Goal: Navigation & Orientation: Find specific page/section

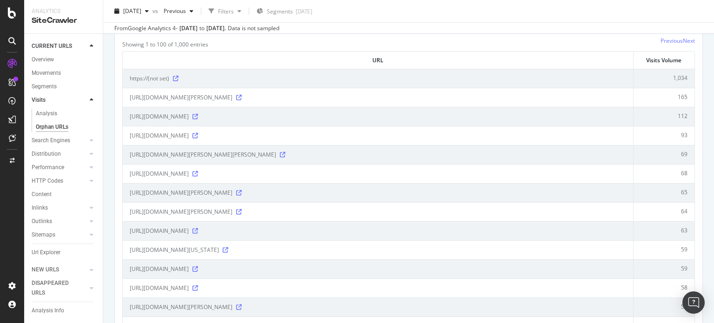
scroll to position [124, 0]
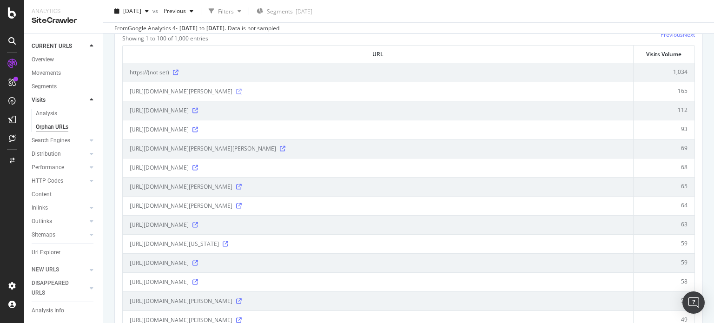
click at [242, 92] on icon at bounding box center [239, 92] width 6 height 6
click at [232, 89] on span "[URL][DOMAIN_NAME][PERSON_NAME]" at bounding box center [181, 91] width 103 height 9
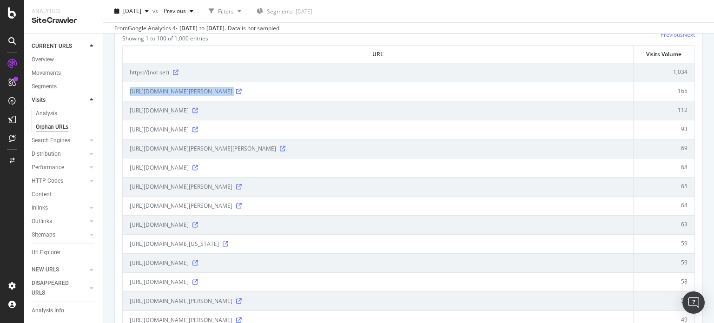
copy div "[URL][DOMAIN_NAME][PERSON_NAME]"
click at [198, 166] on icon at bounding box center [196, 168] width 6 height 6
click at [198, 109] on icon at bounding box center [196, 111] width 6 height 6
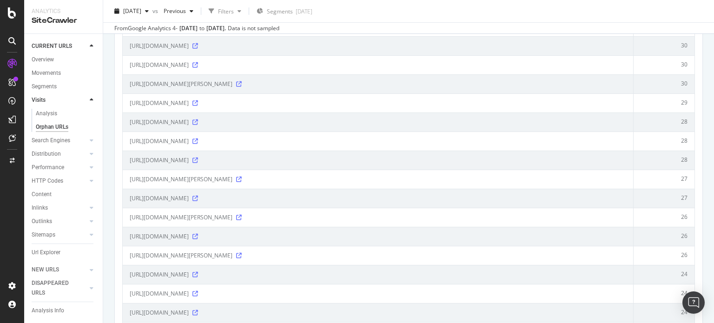
scroll to position [620, 0]
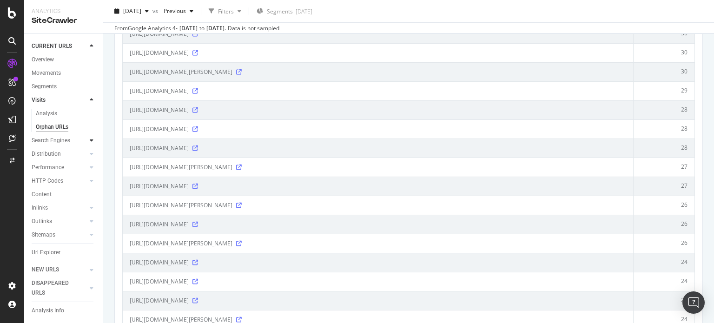
click at [87, 143] on div at bounding box center [91, 140] width 9 height 9
click at [50, 126] on div "Top Charts" at bounding box center [49, 127] width 27 height 10
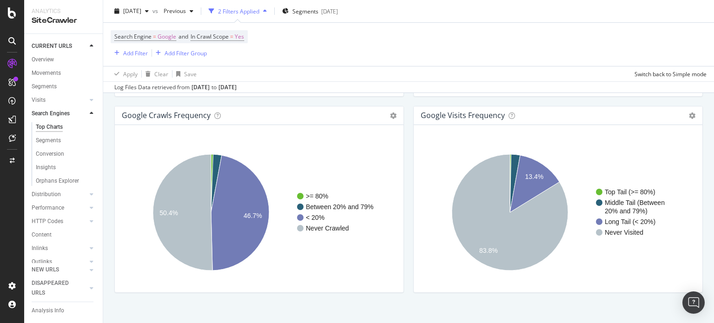
scroll to position [1149, 0]
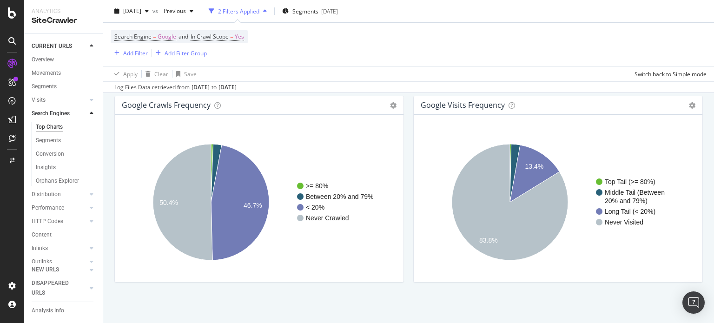
drag, startPoint x: 50, startPoint y: 139, endPoint x: 351, endPoint y: 287, distance: 335.4
click at [50, 139] on div "Segments" at bounding box center [48, 141] width 25 height 10
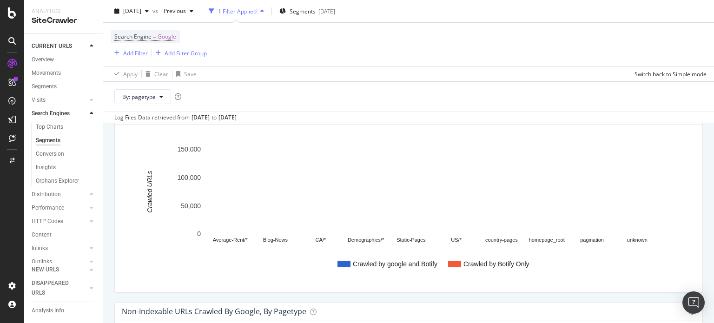
scroll to position [124, 0]
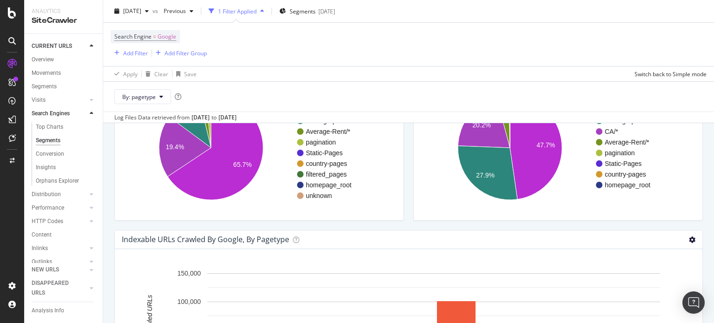
click at [689, 237] on icon at bounding box center [692, 240] width 7 height 7
click at [693, 221] on div "URLs Crawled by Botify and Active Via google, by pagetype Chart (by Value) Tabl…" at bounding box center [558, 132] width 299 height 196
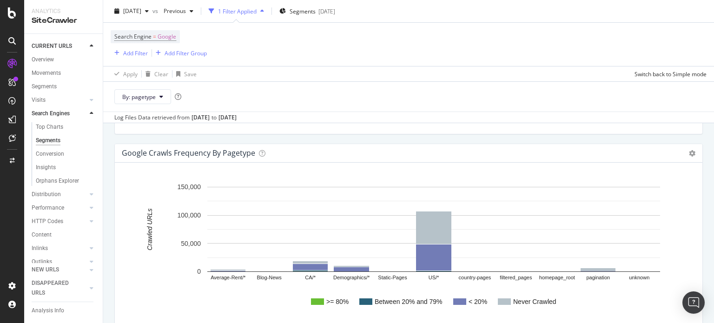
scroll to position [1187, 0]
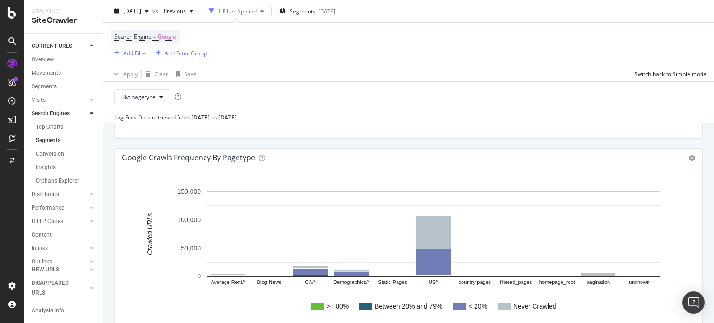
drag, startPoint x: 47, startPoint y: 169, endPoint x: 161, endPoint y: 200, distance: 118.6
click at [47, 169] on div "Insights" at bounding box center [46, 168] width 20 height 10
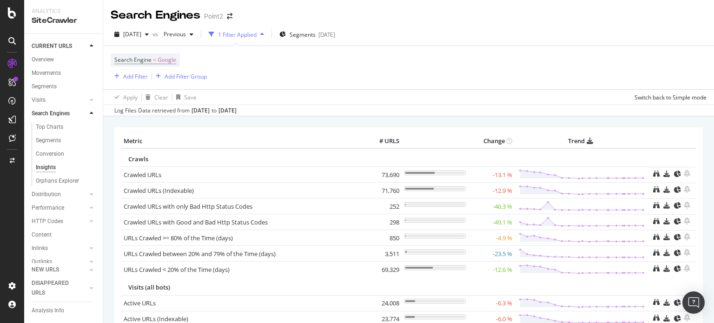
scroll to position [120, 0]
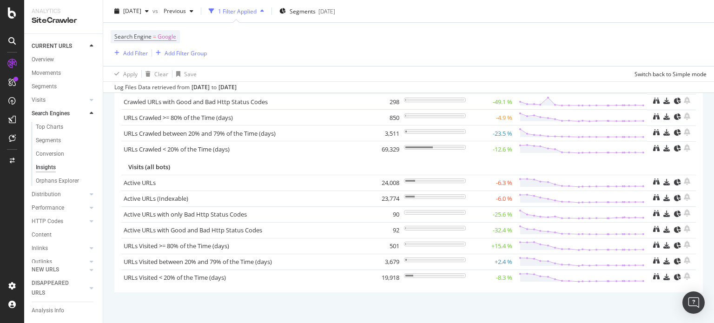
click at [52, 187] on div "Top Charts Segments Conversion Insights Orphans Explorer" at bounding box center [67, 153] width 71 height 67
click at [67, 186] on div "Orphans Explorer" at bounding box center [57, 181] width 43 height 10
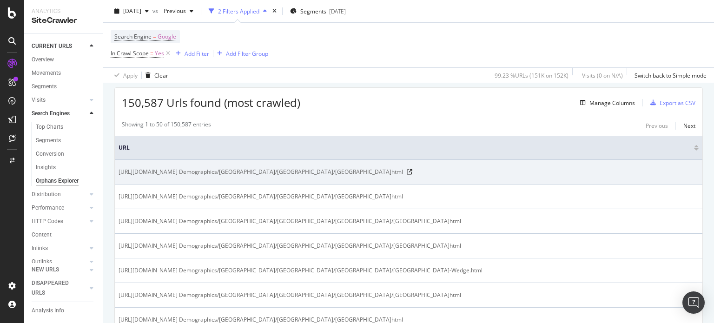
scroll to position [38, 0]
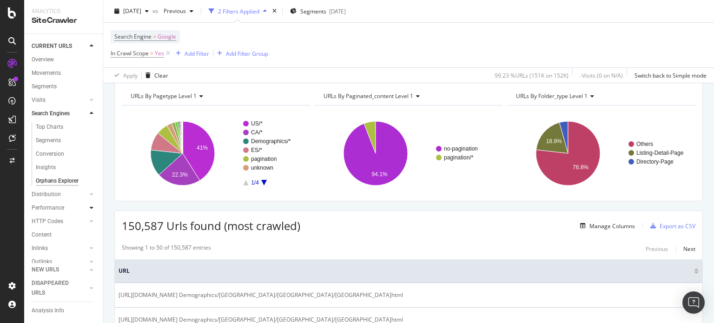
click at [90, 195] on icon at bounding box center [92, 195] width 4 height 6
click at [48, 140] on div "Top Charts" at bounding box center [49, 141] width 27 height 10
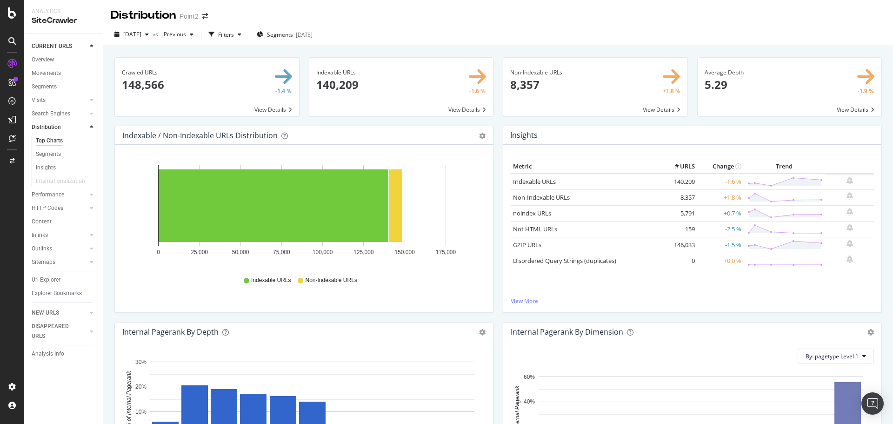
click at [480, 315] on div "Indexable / Non-Indexable URLs Distribution Bar Bar (by Percentage) Table Expor…" at bounding box center [304, 224] width 388 height 196
